Goal: Task Accomplishment & Management: Complete application form

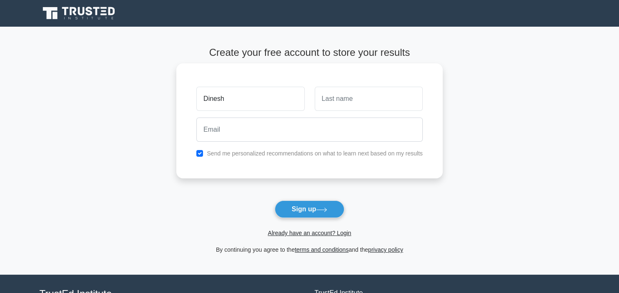
type input "Dinesh"
click at [360, 98] on input "text" at bounding box center [369, 99] width 108 height 24
click at [347, 108] on input "text" at bounding box center [369, 99] width 108 height 24
type input "R"
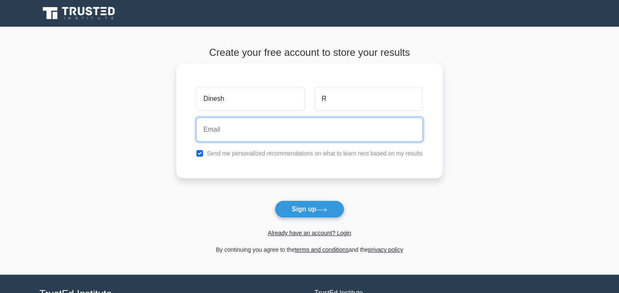
click at [298, 135] on input "email" at bounding box center [309, 130] width 226 height 24
click at [250, 132] on input "email" at bounding box center [309, 130] width 226 height 24
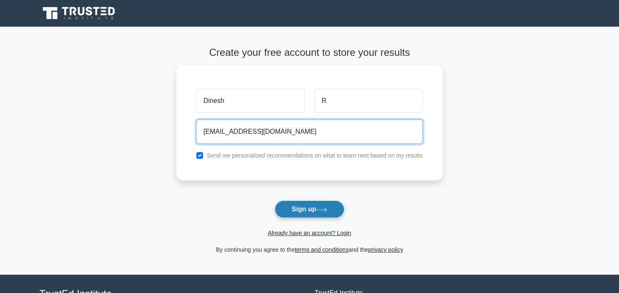
type input "rdinesh808@gmail.com"
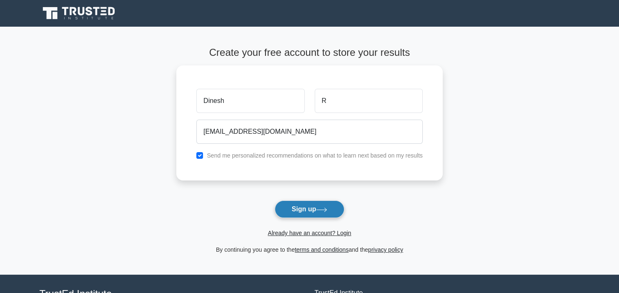
click at [298, 208] on button "Sign up" at bounding box center [310, 209] width 70 height 18
